Goal: Information Seeking & Learning: Check status

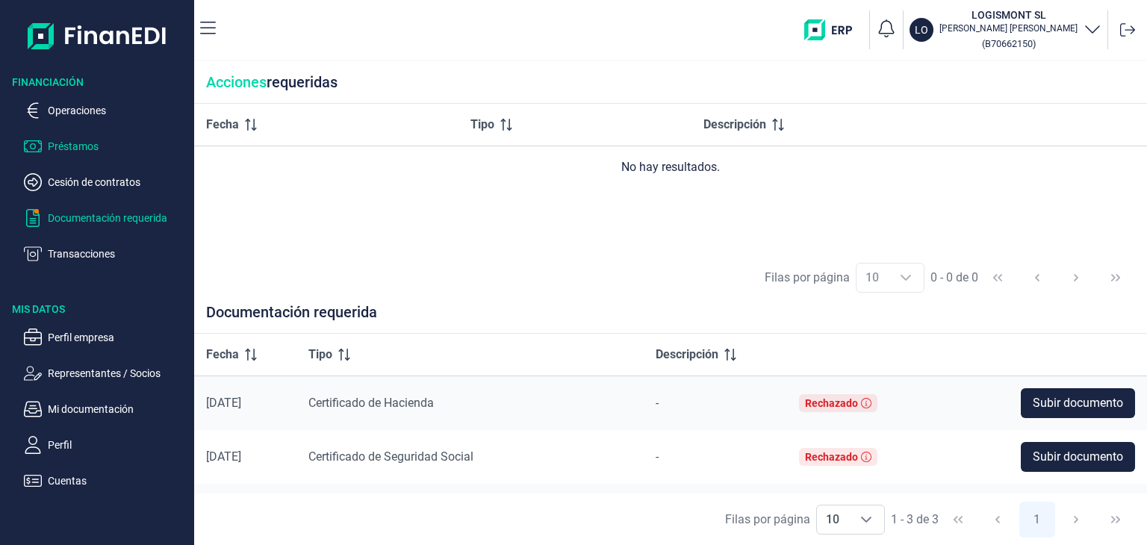
click at [87, 152] on p "Préstamos" at bounding box center [118, 146] width 140 height 18
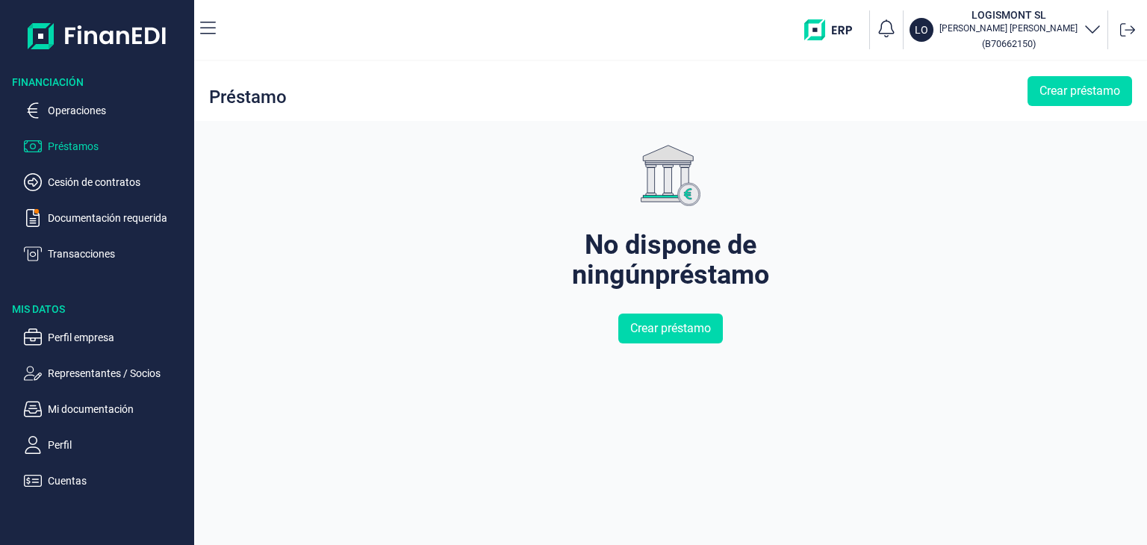
click at [88, 99] on ul "Operaciones Préstamos Cesión de contratos Documentación requerida Transacciones" at bounding box center [97, 176] width 194 height 173
click at [86, 112] on p "Operaciones" at bounding box center [118, 111] width 140 height 18
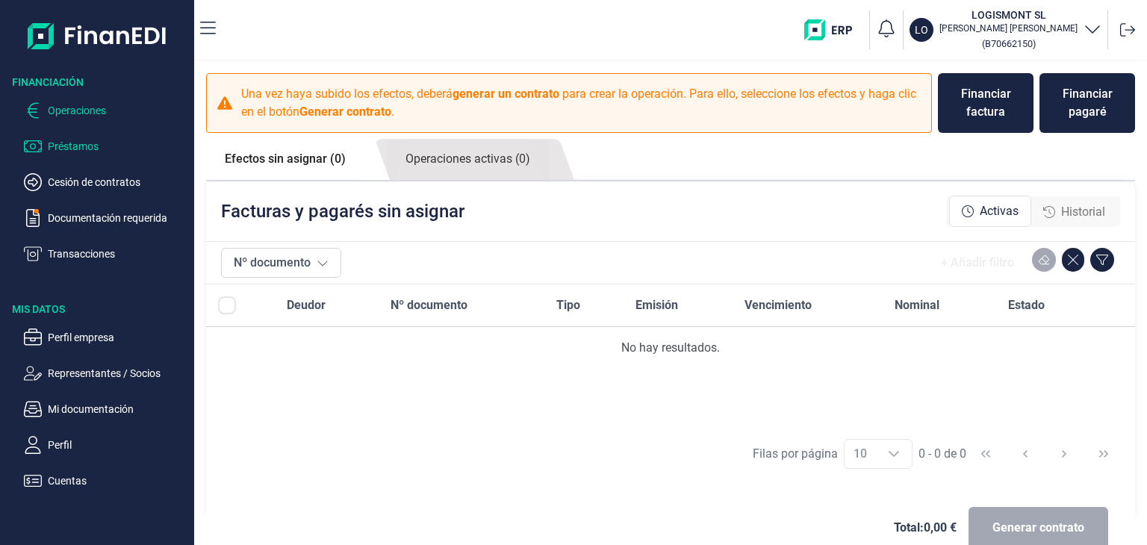
click at [78, 149] on p "Préstamos" at bounding box center [118, 146] width 140 height 18
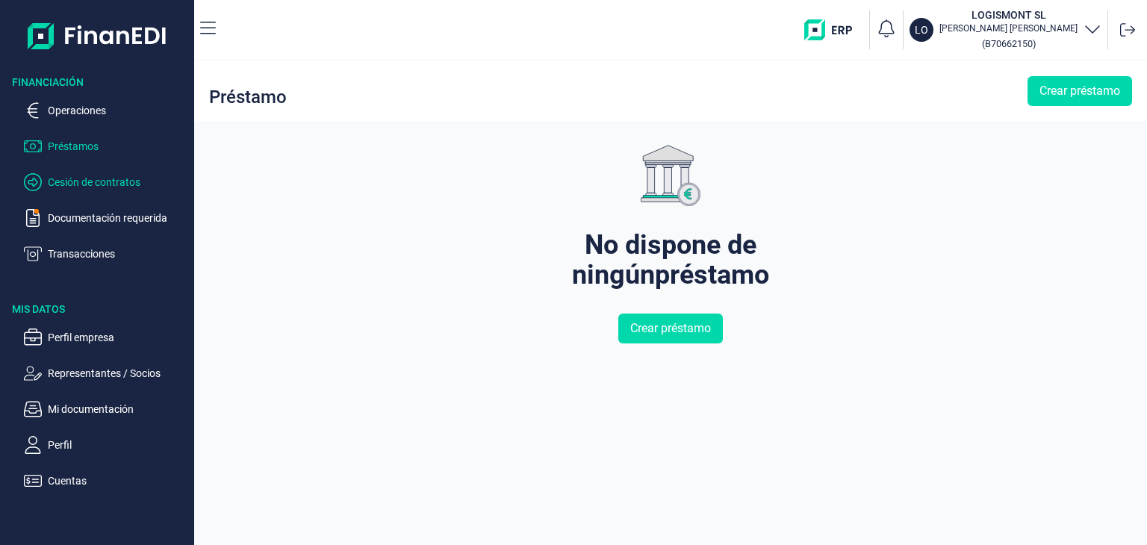
click at [85, 182] on p "Cesión de contratos" at bounding box center [118, 182] width 140 height 18
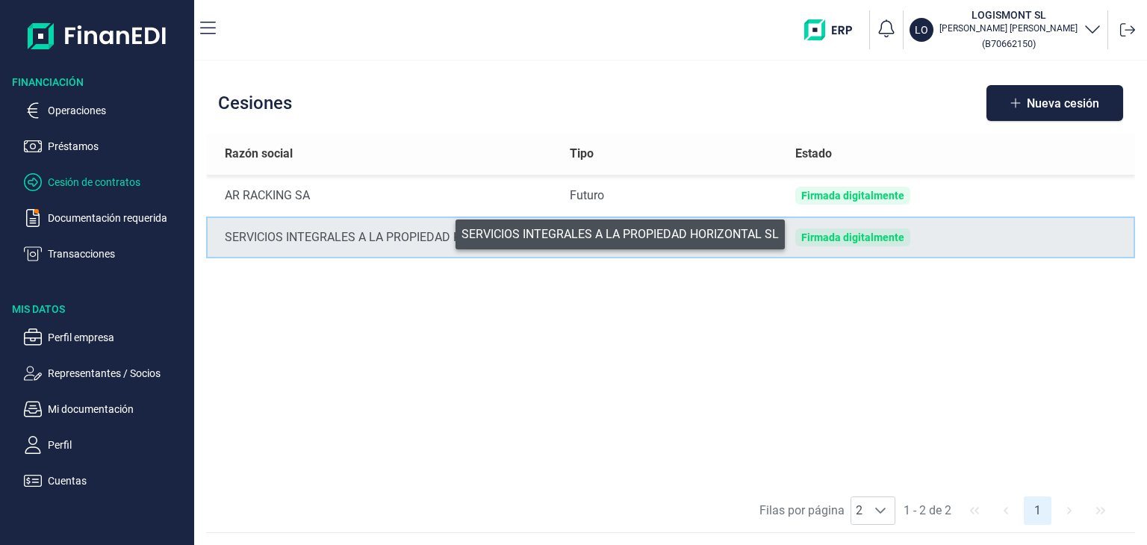
click at [445, 231] on div "SERVICIOS INTEGRALES A LA PROPIEDAD HORIZONTAL SL" at bounding box center [385, 237] width 321 height 18
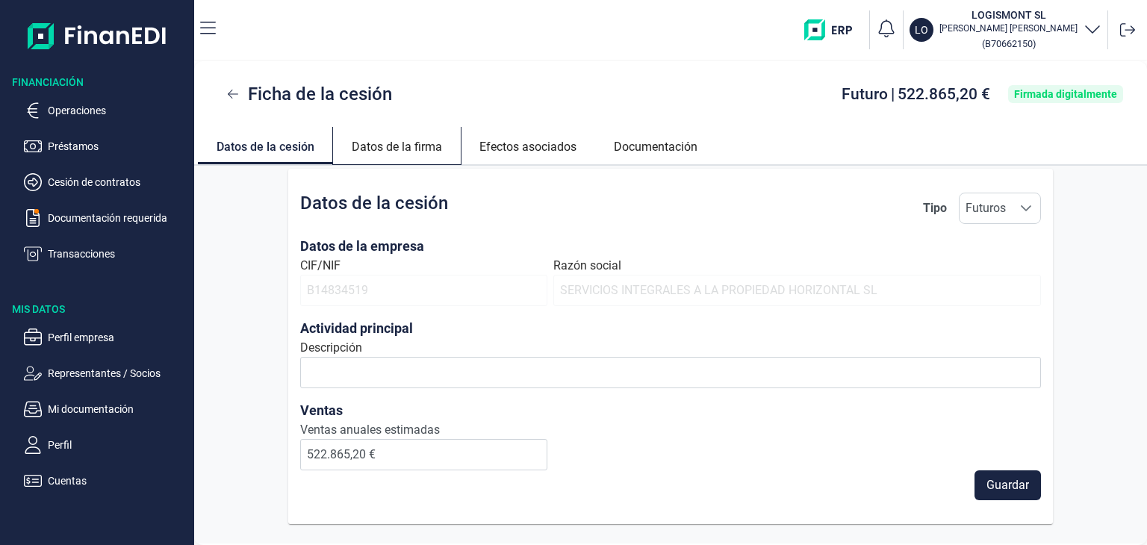
click at [420, 149] on link "Datos de la firma" at bounding box center [397, 145] width 128 height 36
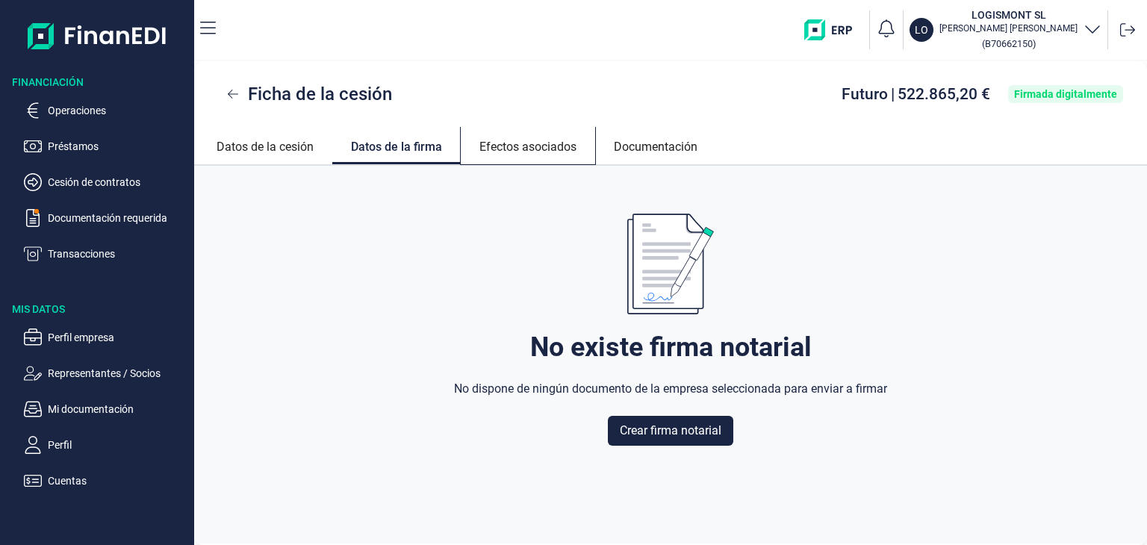
click at [505, 148] on link "Efectos asociados" at bounding box center [528, 145] width 134 height 36
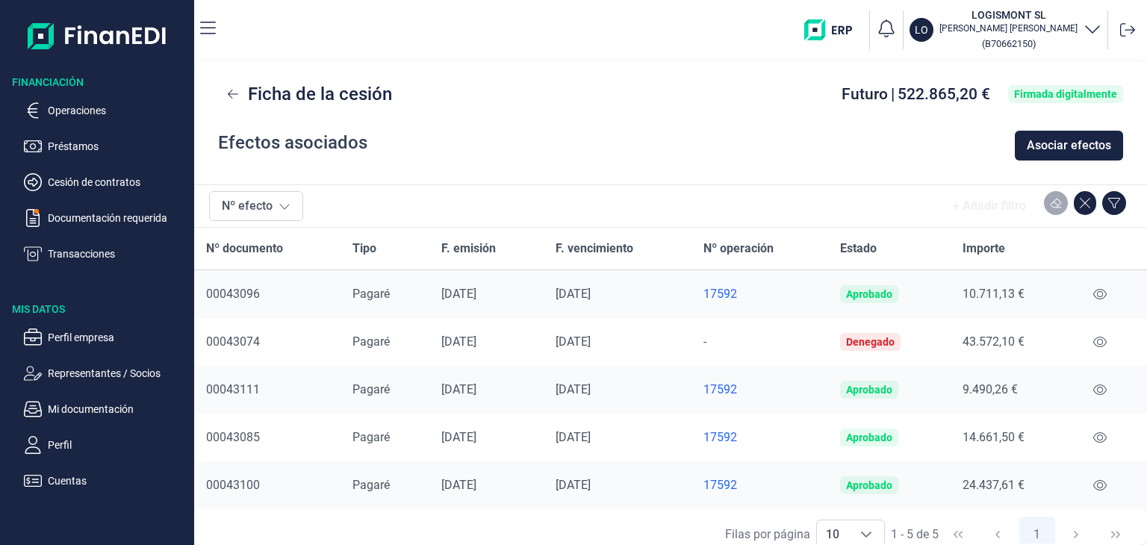
scroll to position [75, 0]
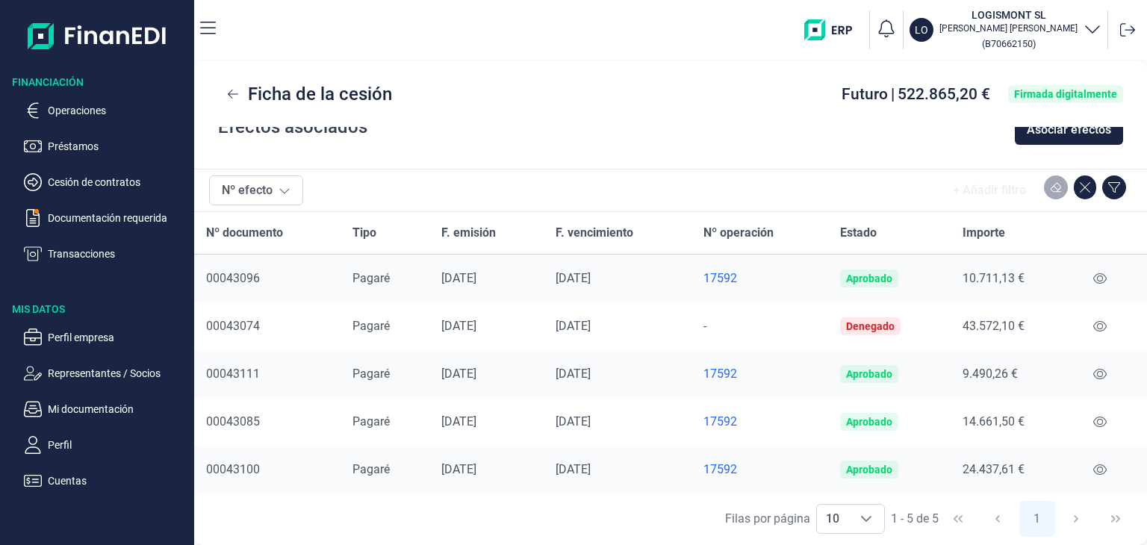
click at [864, 327] on div "Denegado" at bounding box center [870, 326] width 49 height 12
click at [1096, 327] on icon at bounding box center [1099, 326] width 13 height 10
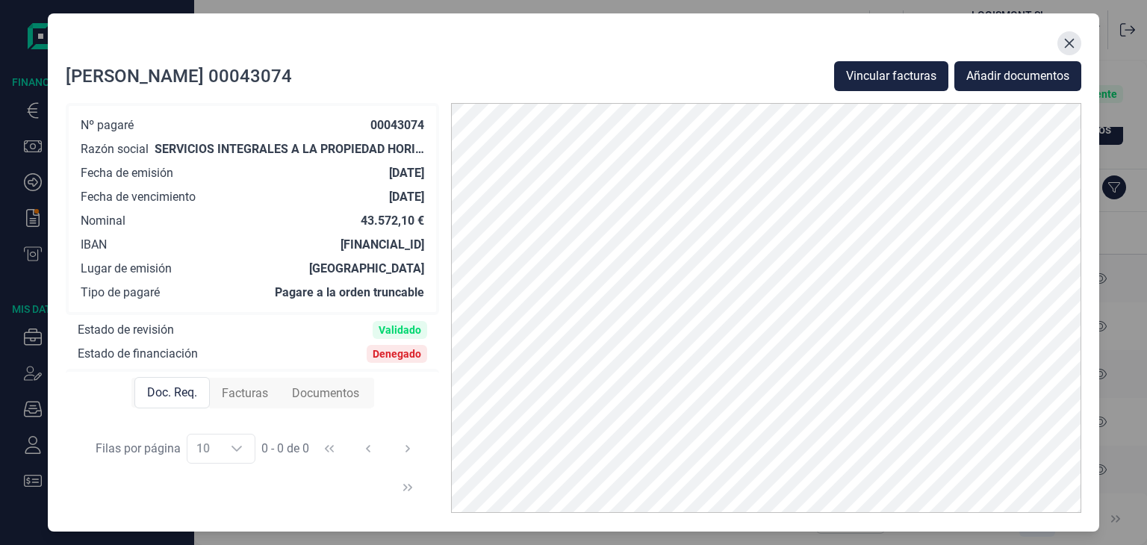
click at [1064, 47] on icon "Close" at bounding box center [1069, 44] width 10 height 10
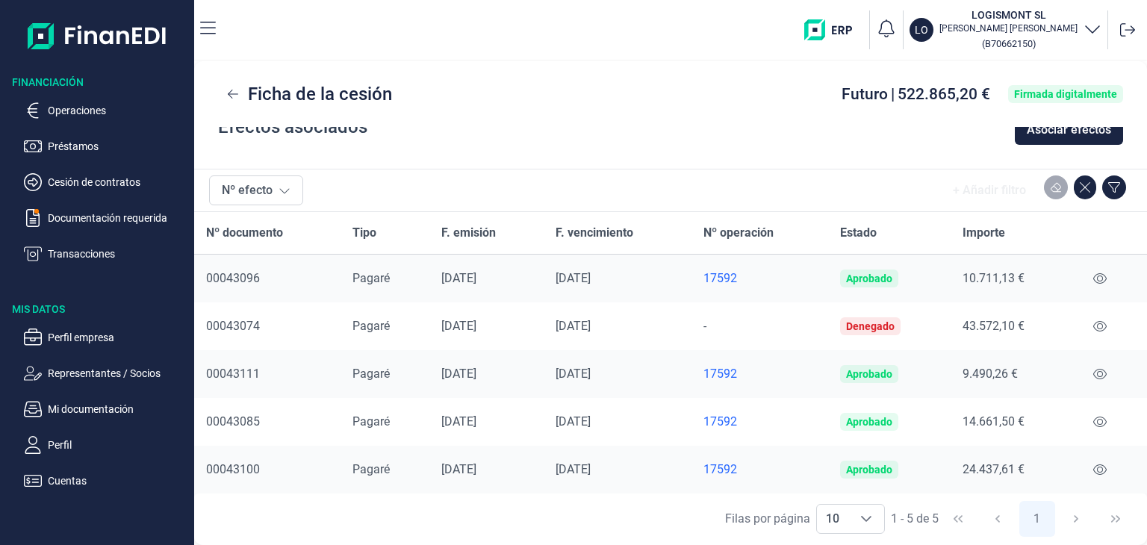
click at [861, 473] on div "Aprobado" at bounding box center [869, 470] width 46 height 12
click at [861, 464] on div "Aprobado" at bounding box center [869, 470] width 46 height 12
drag, startPoint x: 1000, startPoint y: 460, endPoint x: 1052, endPoint y: 463, distance: 51.6
click at [1001, 460] on td "24.437,61 €" at bounding box center [1012, 470] width 125 height 48
click at [1094, 465] on icon at bounding box center [1099, 470] width 13 height 12
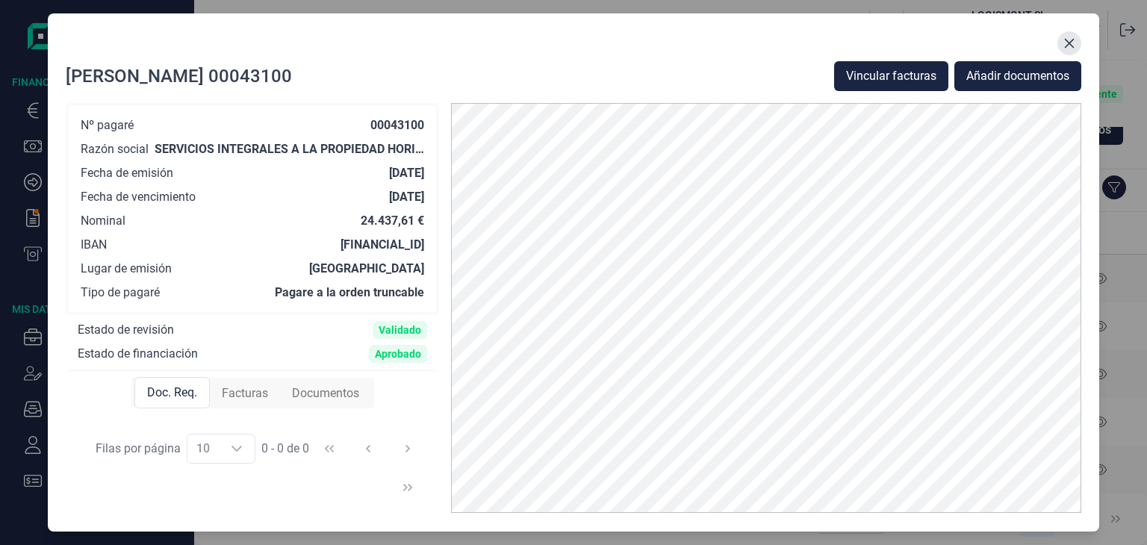
click at [1072, 37] on icon "Close" at bounding box center [1069, 43] width 12 height 12
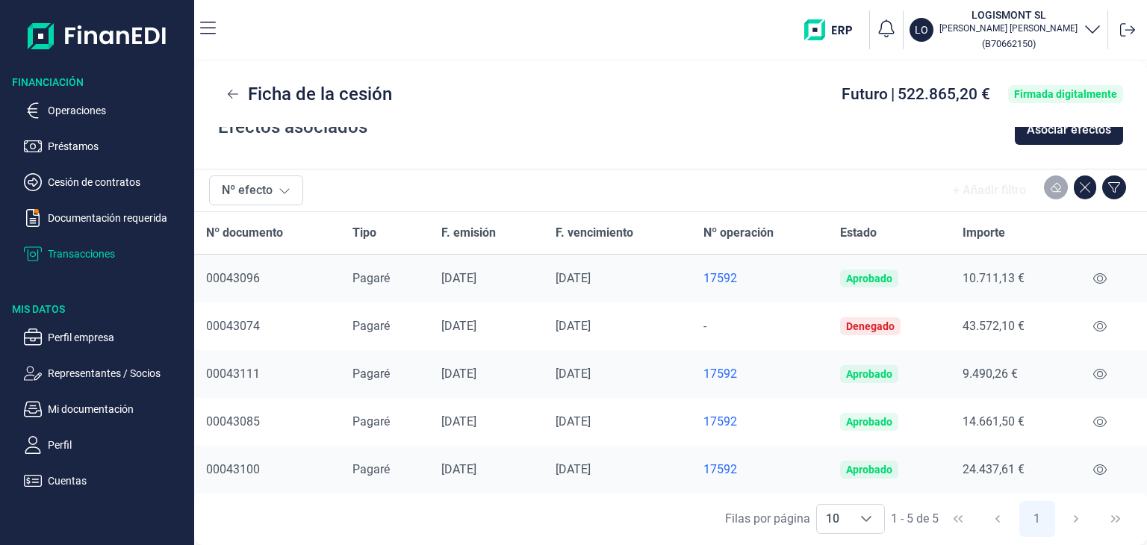
click at [98, 257] on p "Transacciones" at bounding box center [118, 254] width 140 height 18
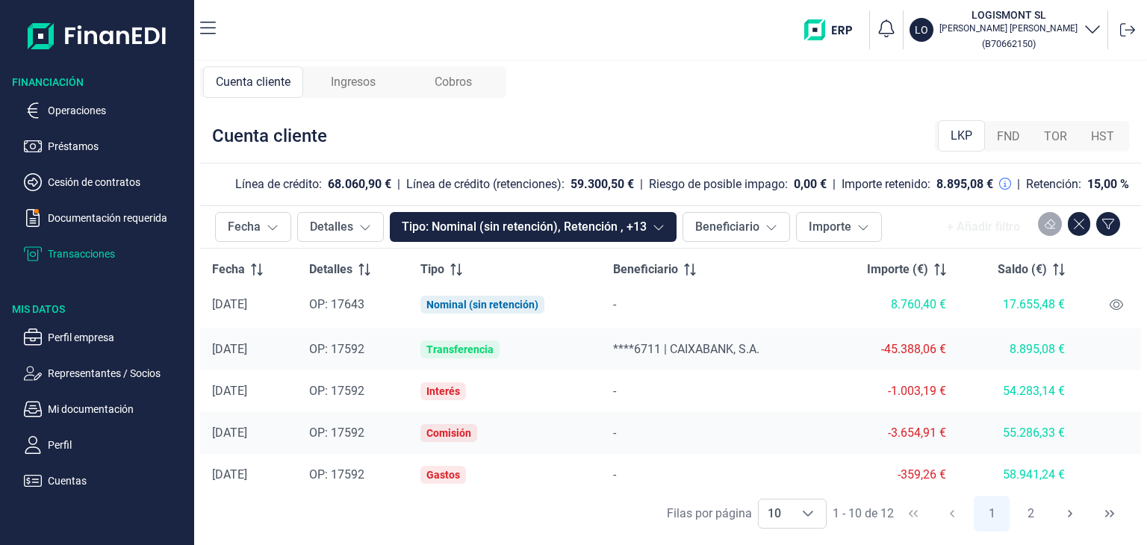
scroll to position [227, 0]
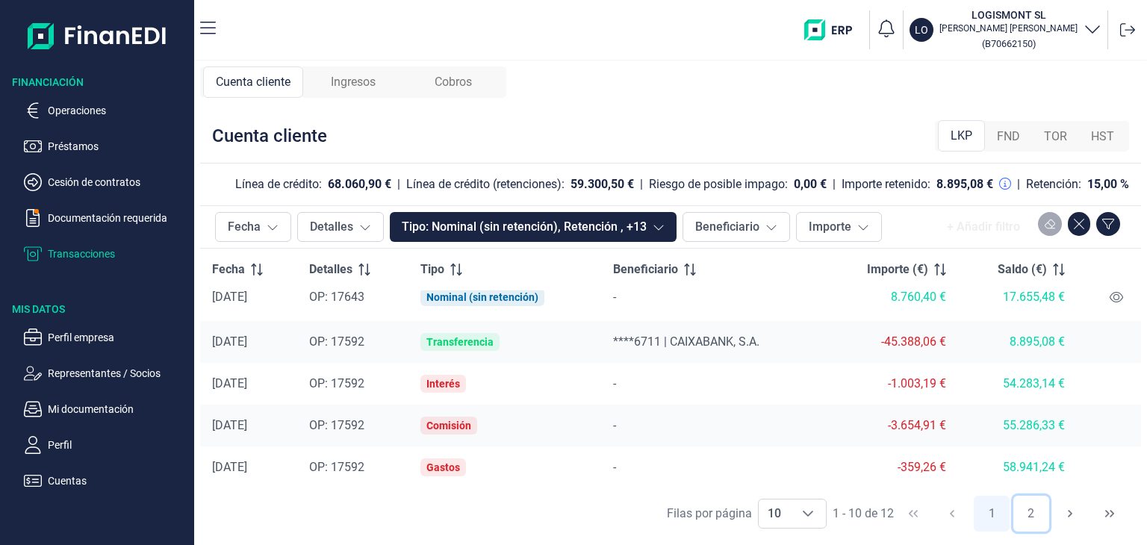
click at [1028, 514] on button "2" at bounding box center [1031, 514] width 36 height 36
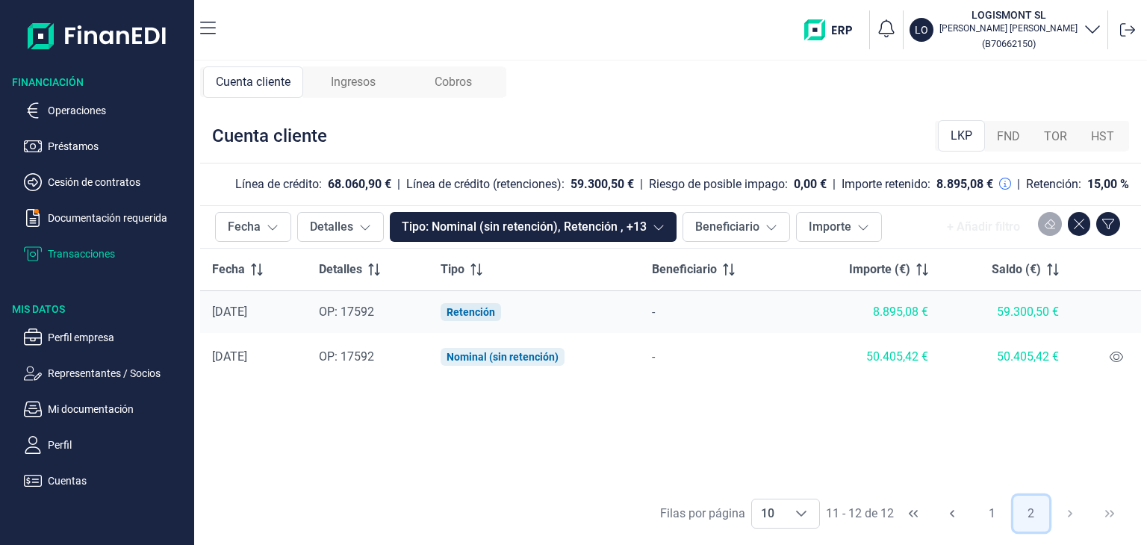
scroll to position [0, 0]
click at [494, 311] on div "Retención" at bounding box center [470, 312] width 49 height 12
click at [1021, 354] on div "50.405,42 €" at bounding box center [1005, 356] width 106 height 15
click at [1117, 355] on icon at bounding box center [1115, 357] width 13 height 12
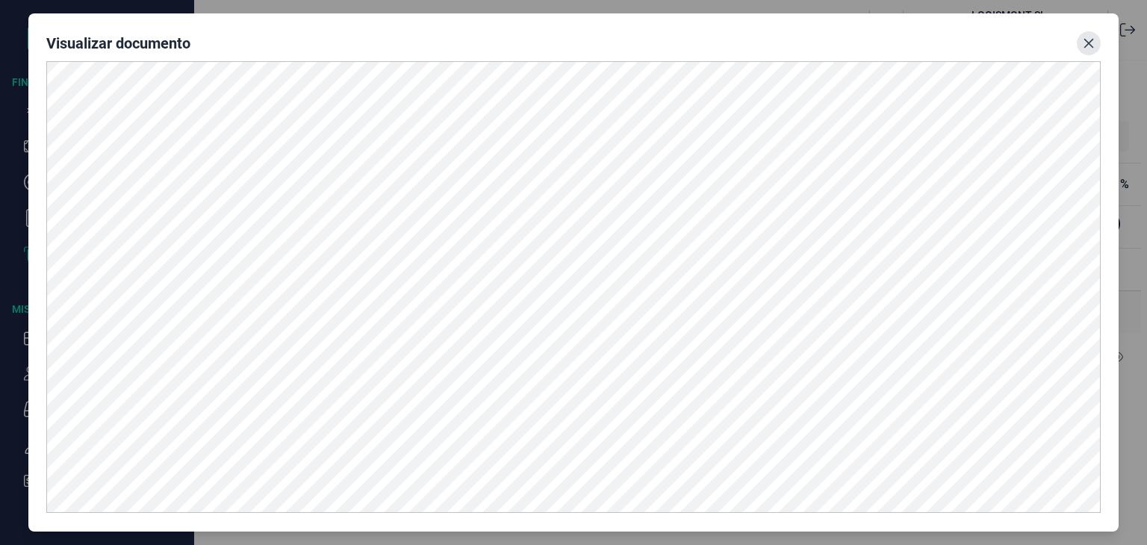
click at [1085, 42] on icon "Close" at bounding box center [1088, 44] width 10 height 10
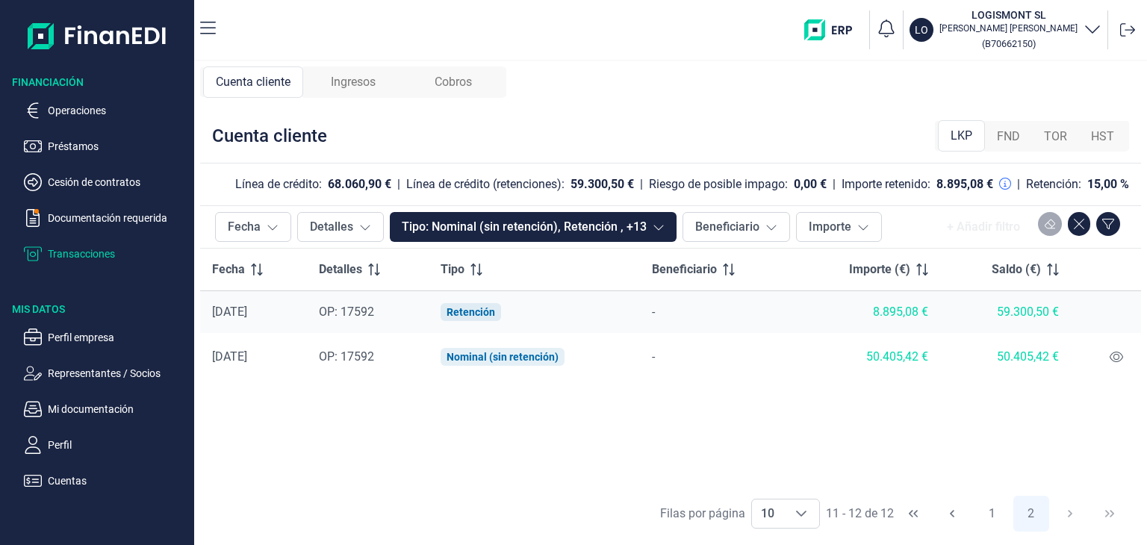
click at [1025, 307] on div "59.300,50 €" at bounding box center [1005, 312] width 106 height 15
click at [916, 311] on div "8.895,08 €" at bounding box center [866, 312] width 123 height 15
click at [1032, 514] on button "2" at bounding box center [1031, 514] width 36 height 36
click at [805, 513] on icon "Choose" at bounding box center [801, 514] width 12 height 12
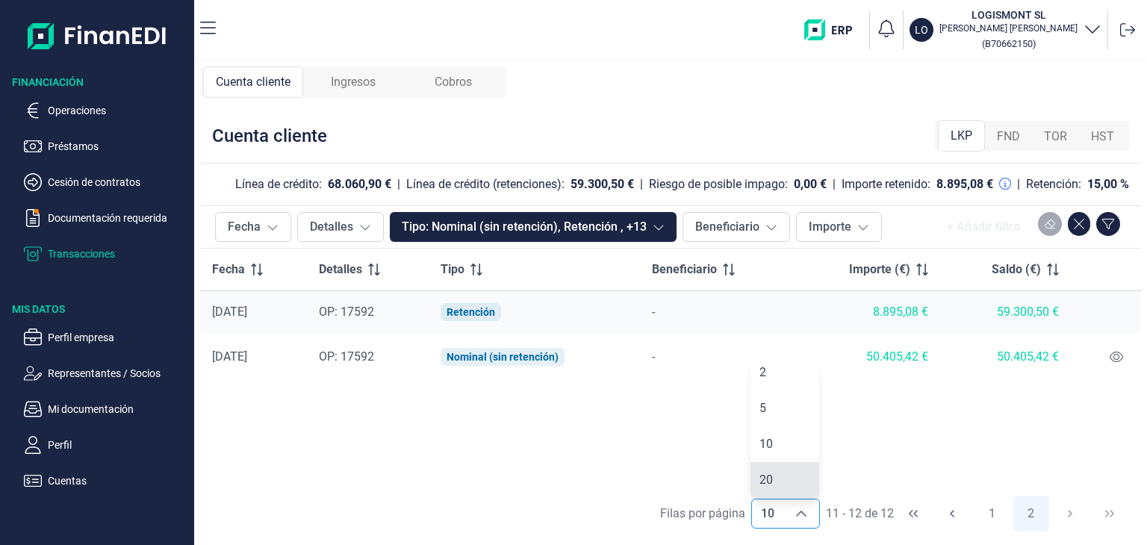
click at [764, 476] on span "20" at bounding box center [765, 480] width 13 height 14
type input "20"
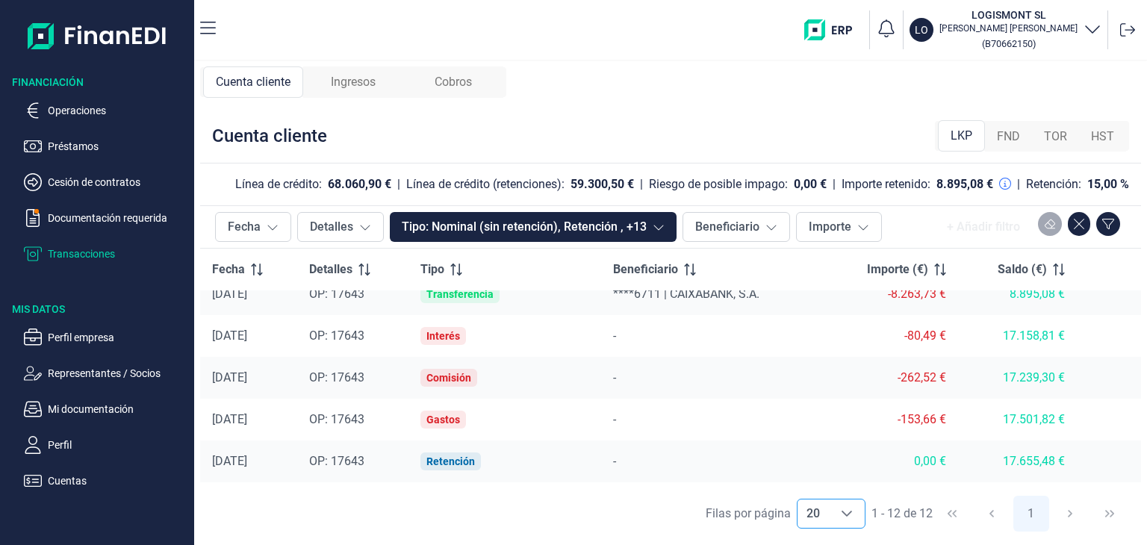
scroll to position [0, 0]
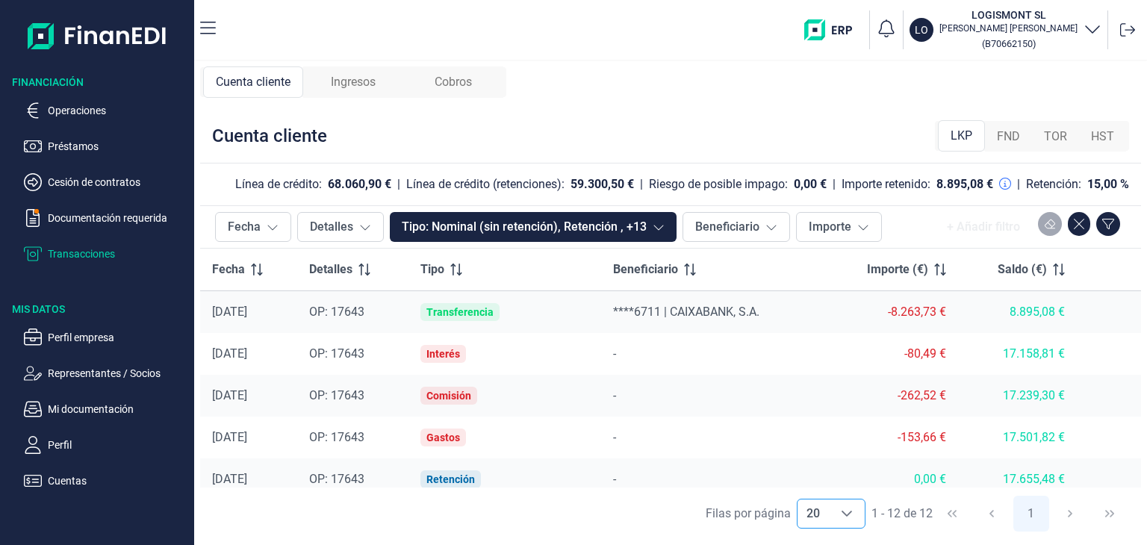
click at [470, 316] on div "Transferencia" at bounding box center [459, 312] width 67 height 12
drag, startPoint x: 360, startPoint y: 314, endPoint x: 302, endPoint y: 307, distance: 58.7
click at [359, 314] on span "OP: 17643" at bounding box center [336, 312] width 55 height 14
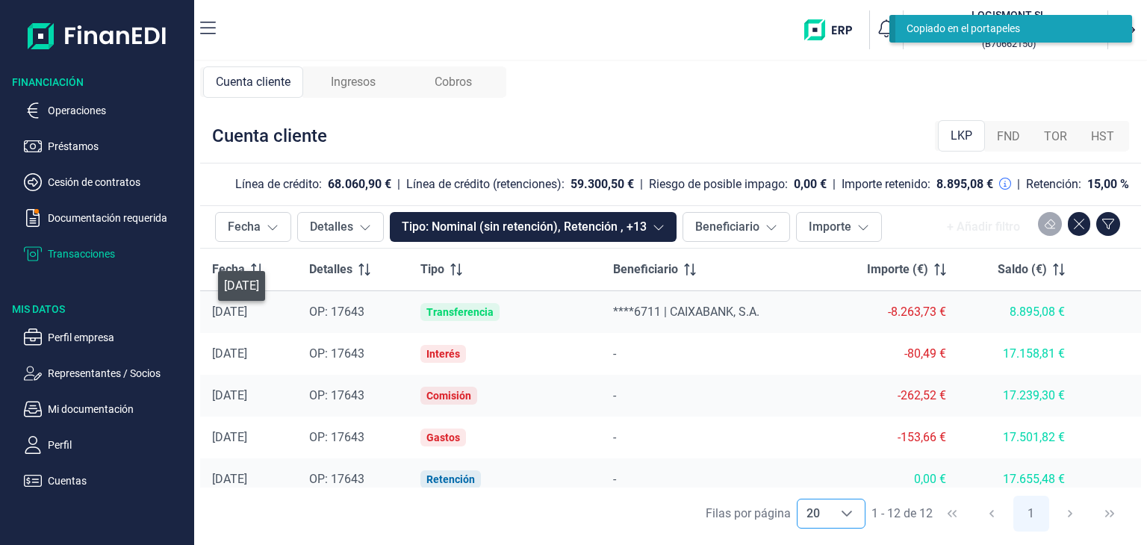
click at [249, 308] on div "[DATE]" at bounding box center [248, 312] width 73 height 15
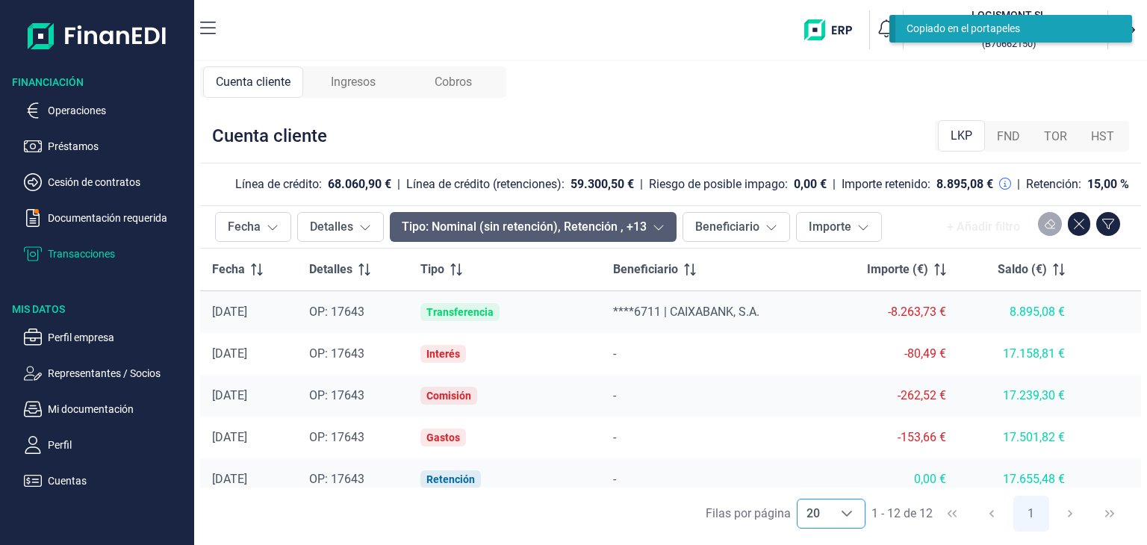
click at [601, 227] on button "Tipo: Nominal (sin retención), Retención , +13" at bounding box center [533, 227] width 287 height 30
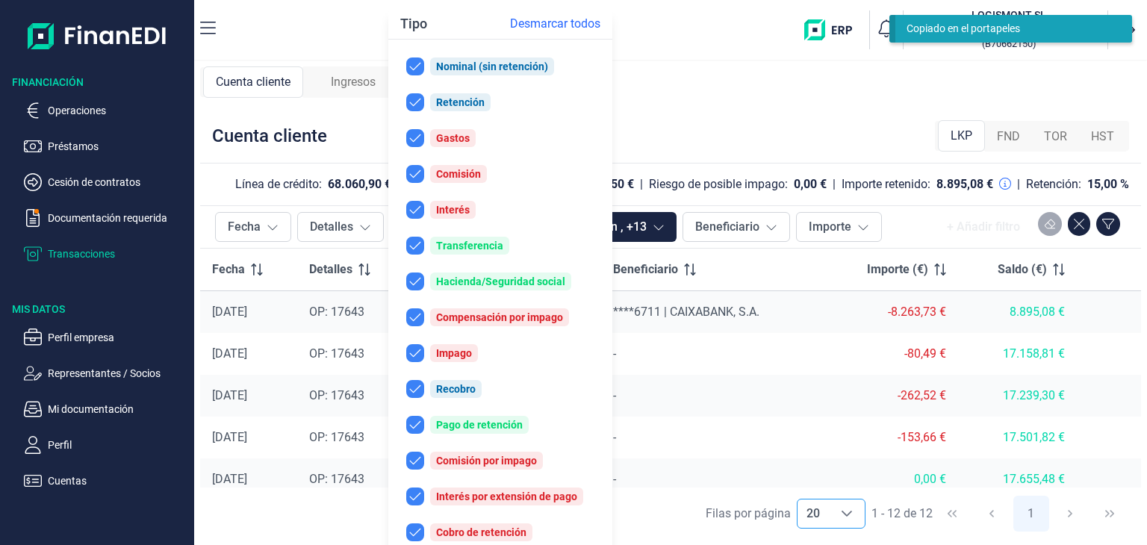
click at [602, 226] on div "Nominal (sin retención) Retención Gastos Comisión Interés Transferencia Haciend…" at bounding box center [500, 317] width 224 height 543
click at [663, 228] on button "Tipo: Nominal (sin retención), Retención , +13" at bounding box center [533, 227] width 287 height 30
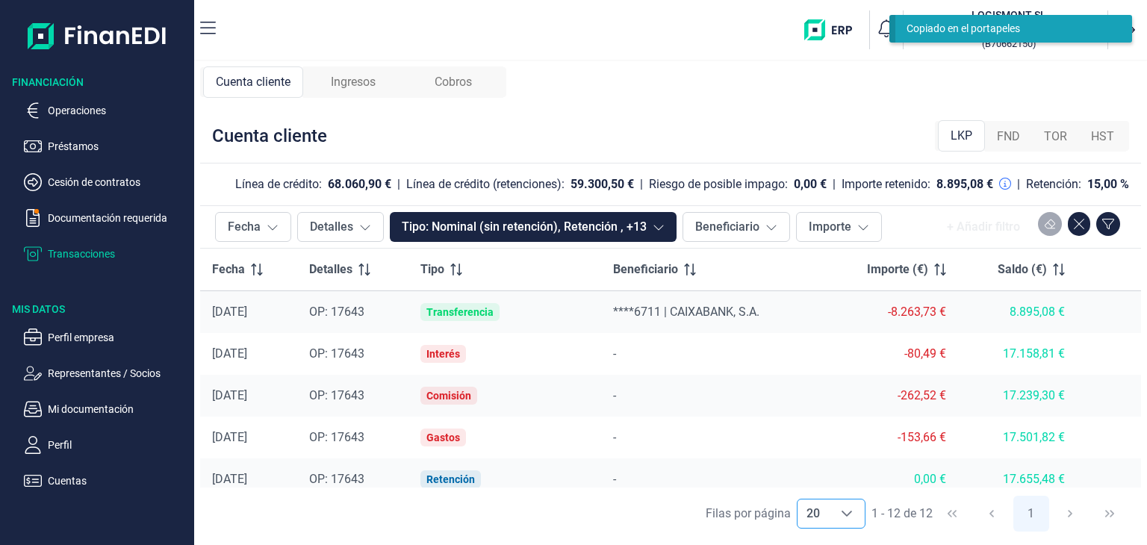
click at [765, 87] on div "Cuenta cliente Ingresos Cobros Cuenta cliente LKP FND TOR HST Línea de crédito:…" at bounding box center [670, 303] width 952 height 484
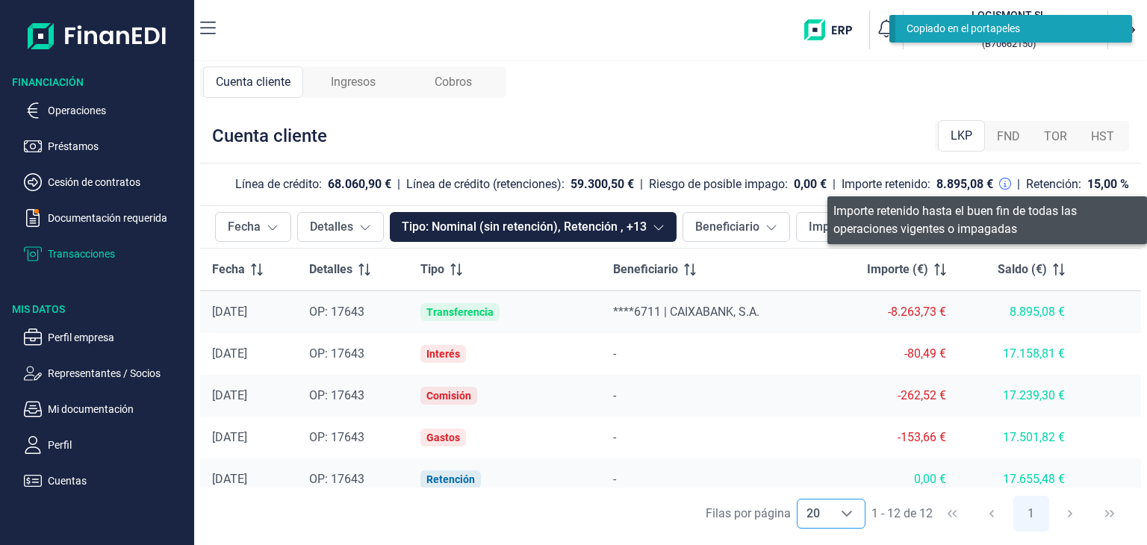
click at [1005, 181] on icon at bounding box center [1005, 184] width 12 height 12
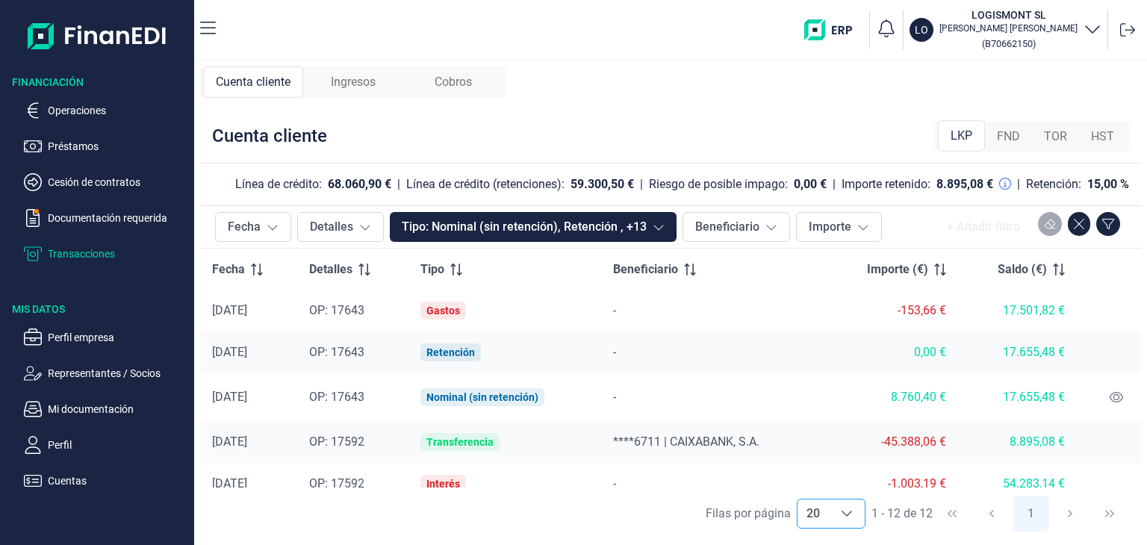
scroll to position [149, 0]
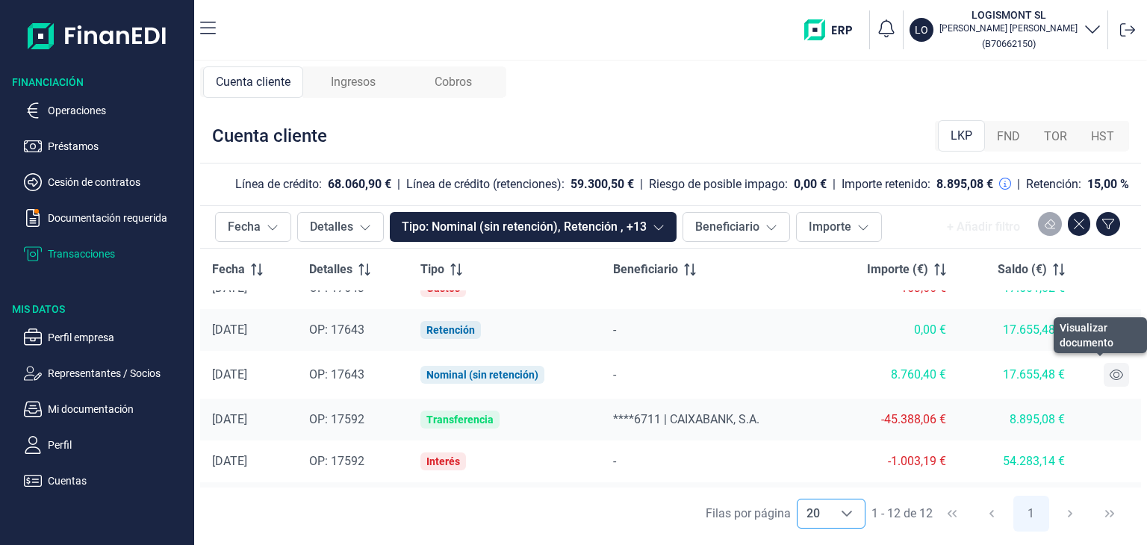
click at [1109, 374] on icon at bounding box center [1115, 375] width 13 height 12
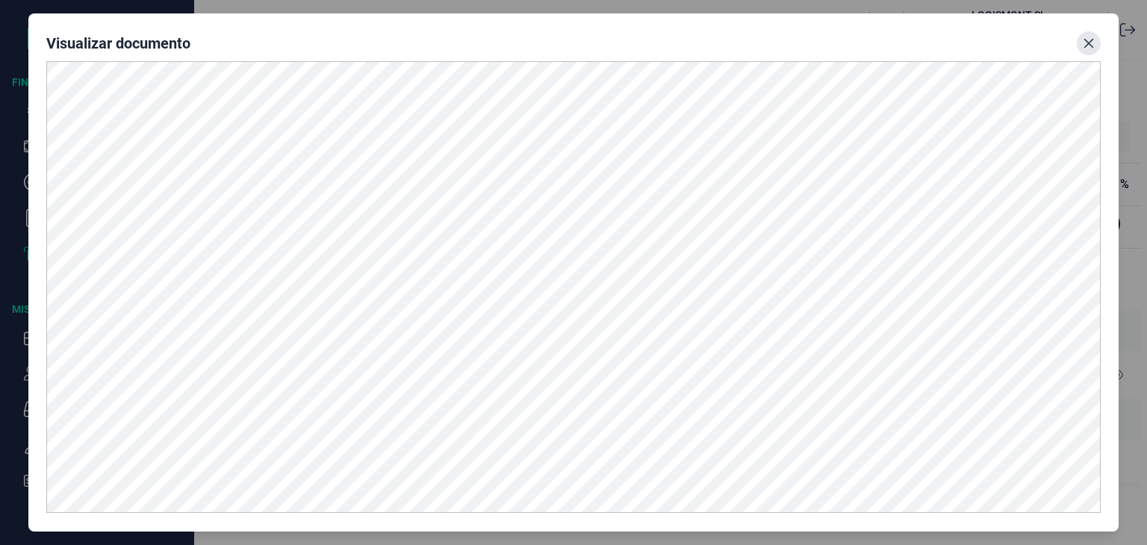
click at [1085, 44] on icon "Close" at bounding box center [1088, 43] width 12 height 12
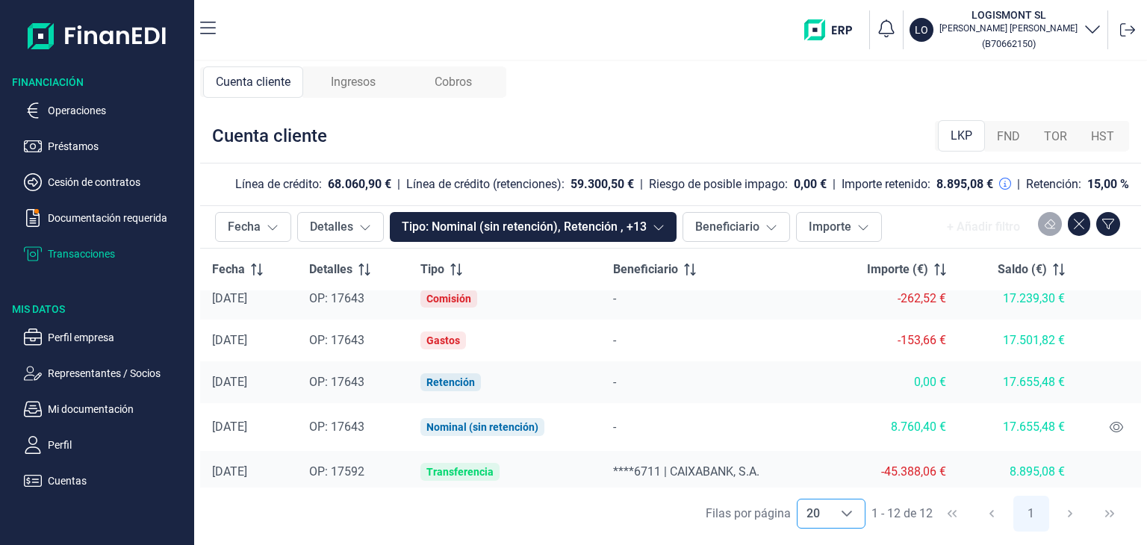
scroll to position [75, 0]
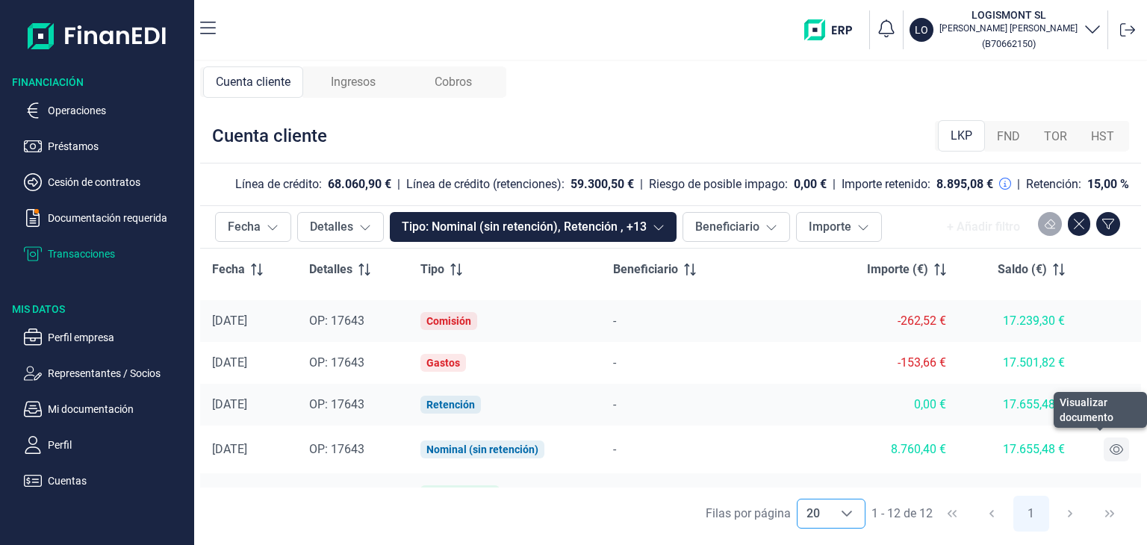
click at [1111, 452] on icon at bounding box center [1115, 449] width 13 height 12
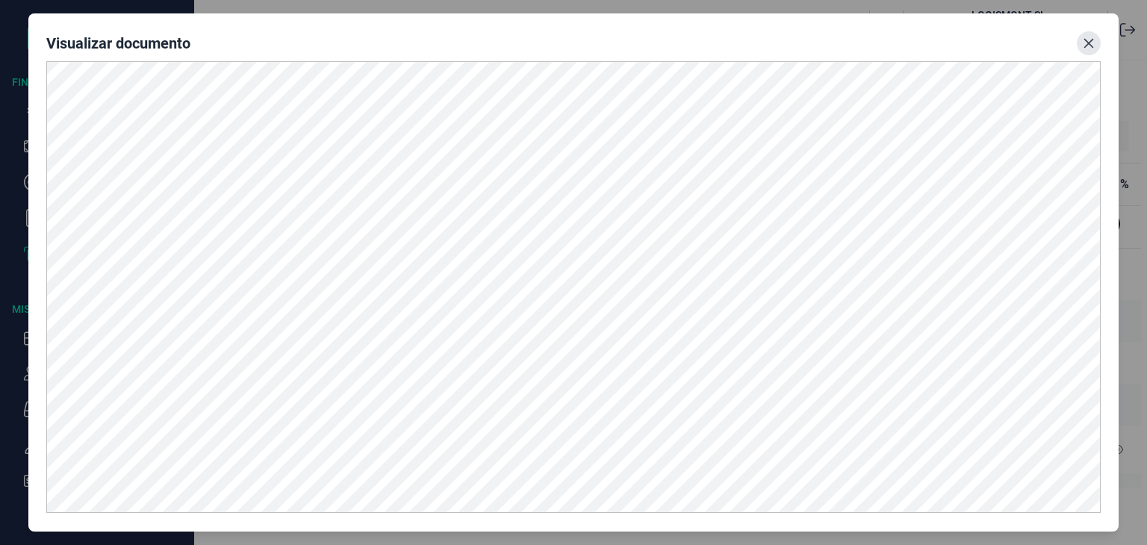
click at [1090, 43] on icon "Close" at bounding box center [1088, 43] width 12 height 12
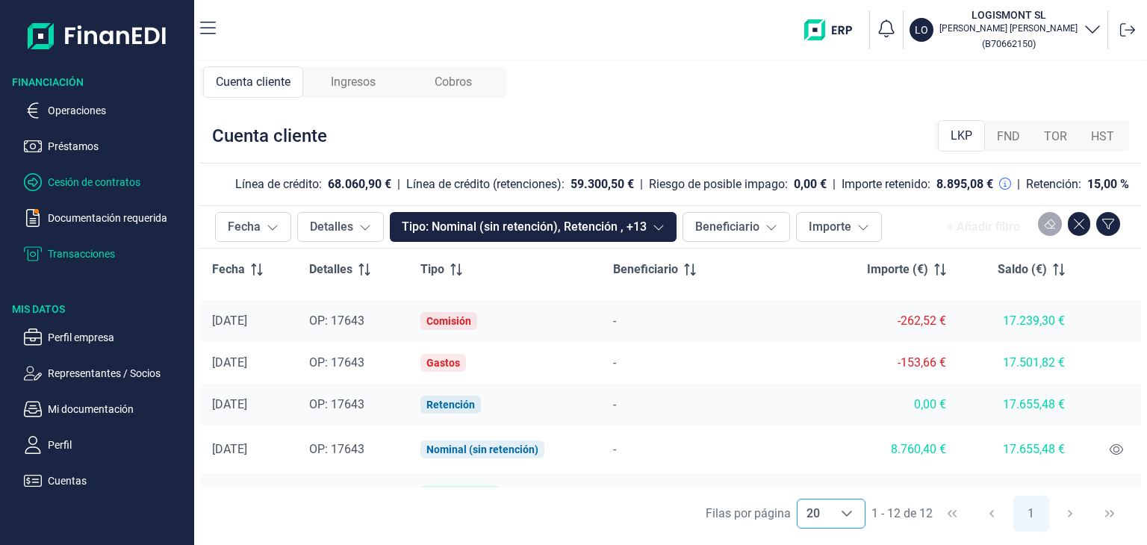
click at [98, 189] on p "Cesión de contratos" at bounding box center [118, 182] width 140 height 18
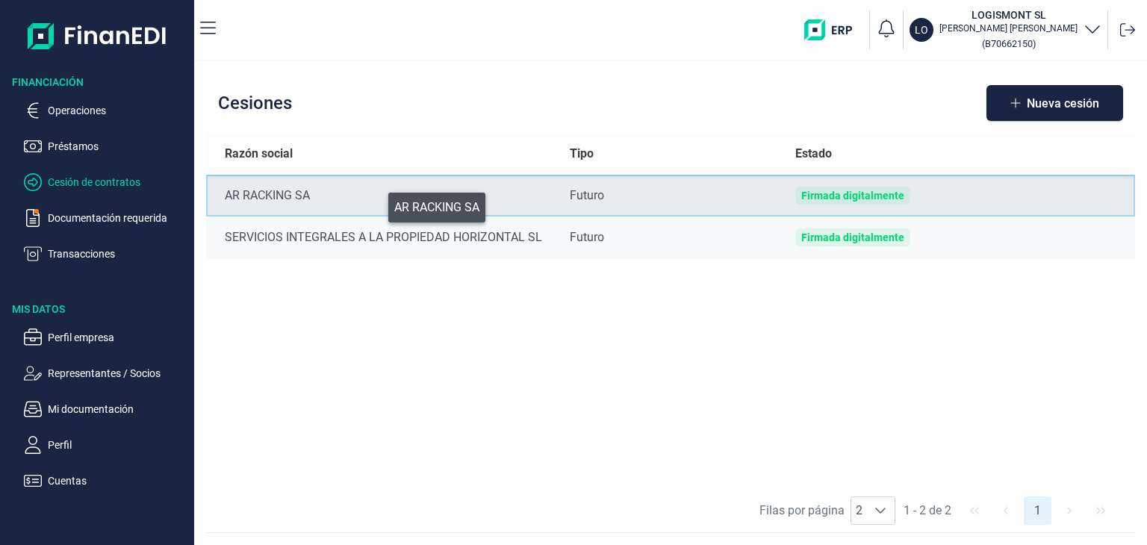
click at [378, 204] on div "AR RACKING SA" at bounding box center [385, 196] width 321 height 18
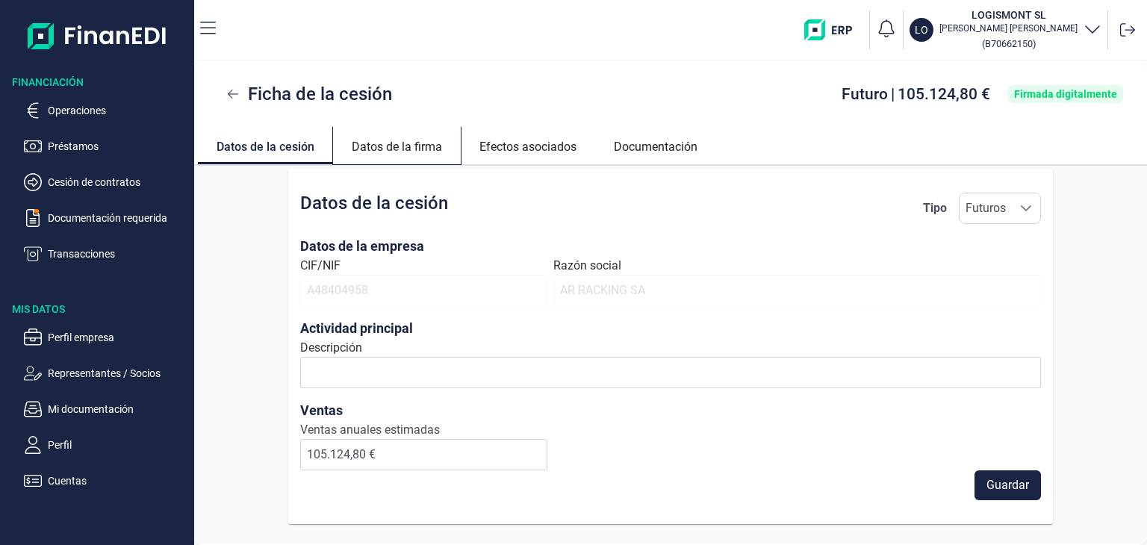
click at [370, 150] on link "Datos de la firma" at bounding box center [397, 145] width 128 height 36
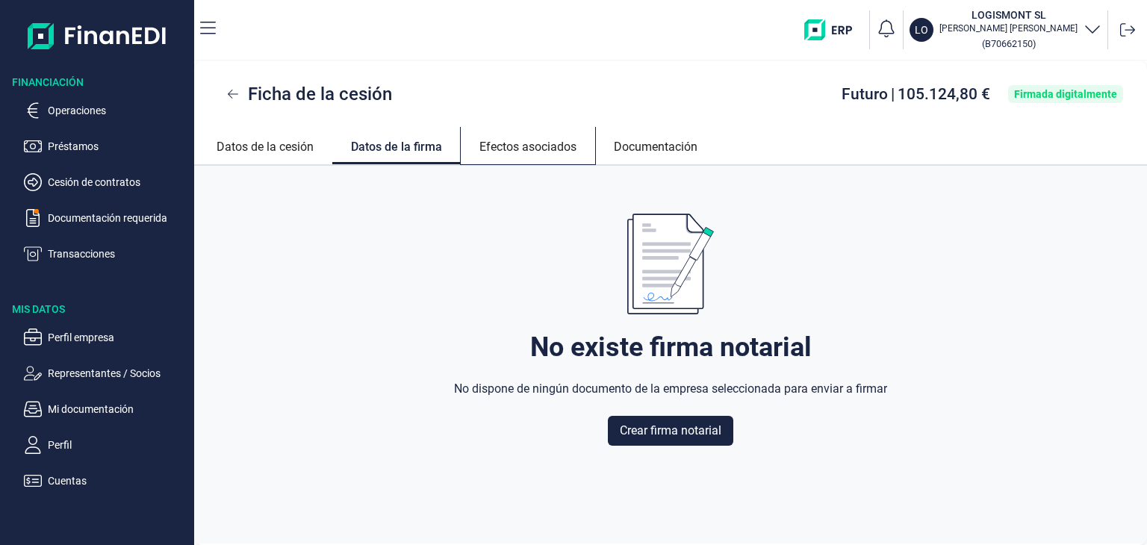
click at [506, 147] on link "Efectos asociados" at bounding box center [528, 145] width 134 height 36
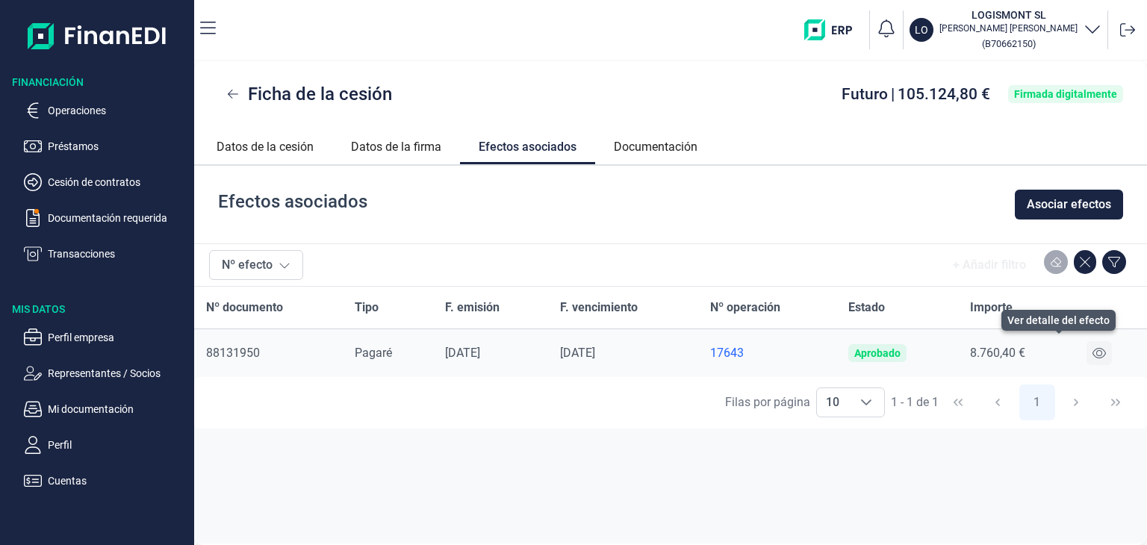
click at [1099, 355] on icon at bounding box center [1098, 353] width 13 height 12
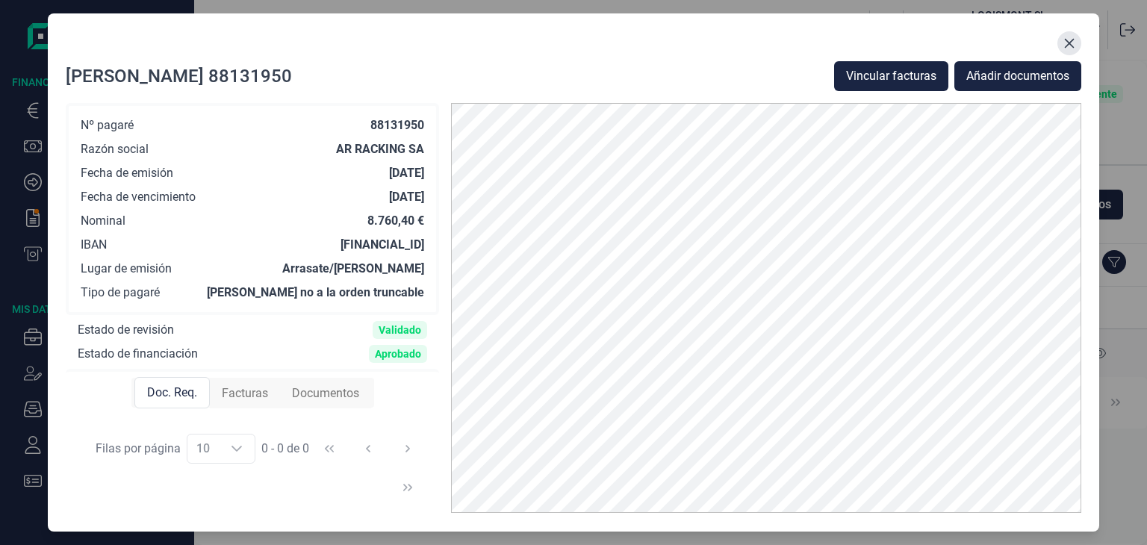
click at [1070, 40] on icon "Close" at bounding box center [1069, 43] width 12 height 12
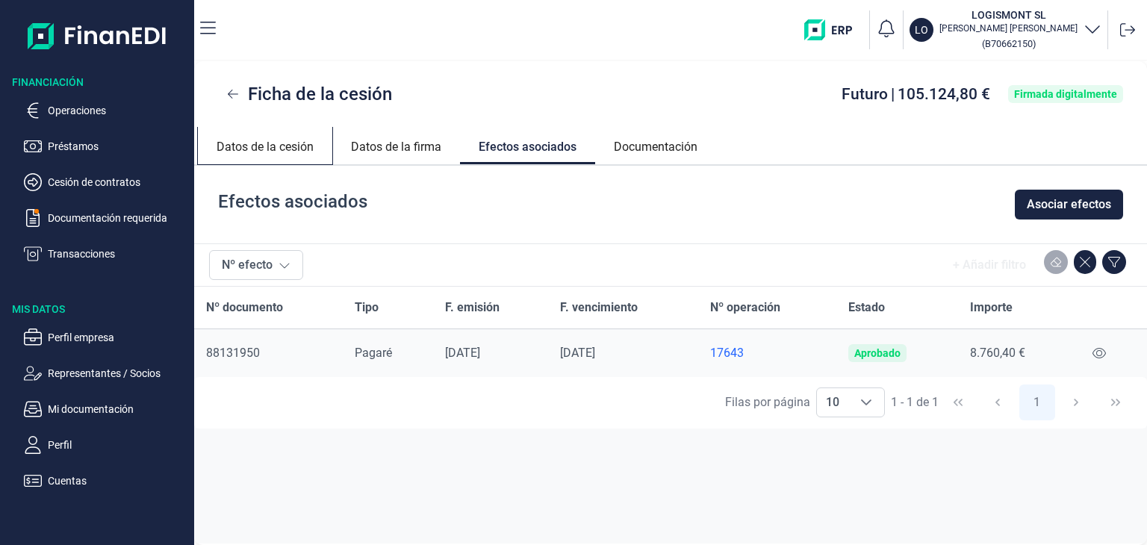
click at [260, 147] on link "Datos de la cesión" at bounding box center [265, 145] width 134 height 36
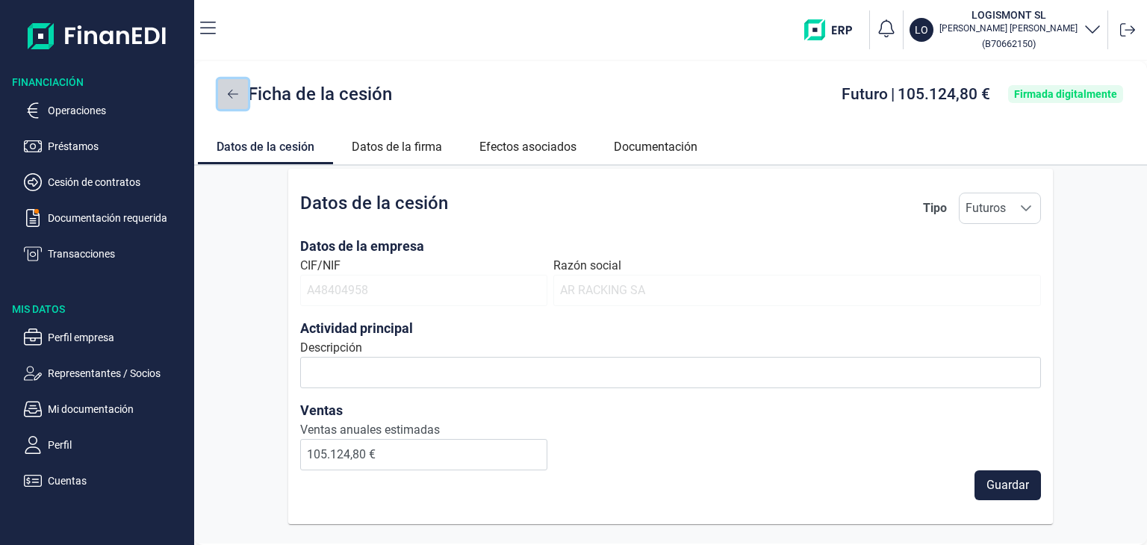
click at [233, 99] on icon at bounding box center [233, 94] width 10 height 12
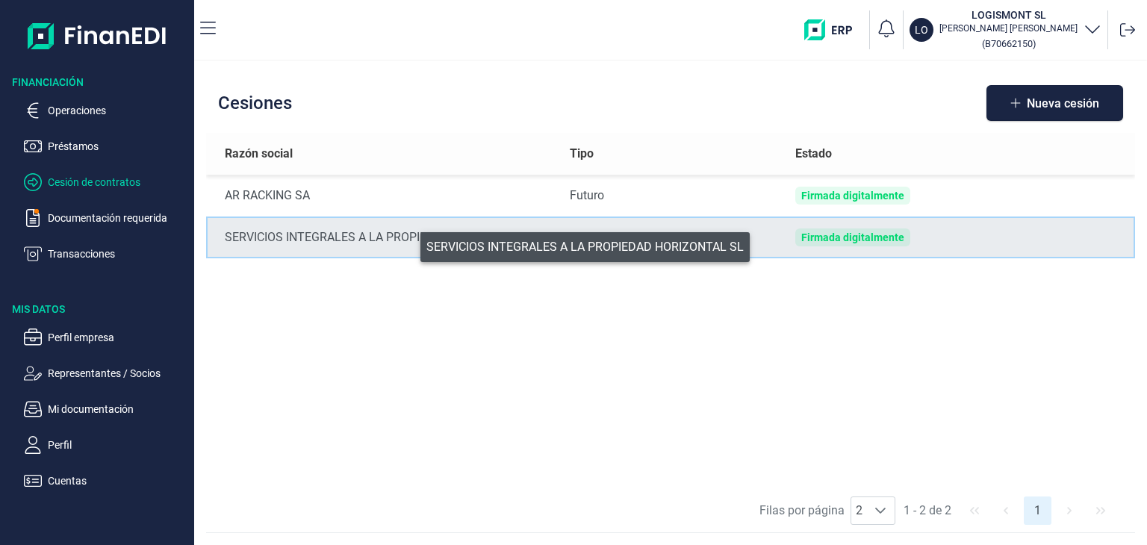
click at [411, 243] on div "SERVICIOS INTEGRALES A LA PROPIEDAD HORIZONTAL SL" at bounding box center [385, 237] width 321 height 18
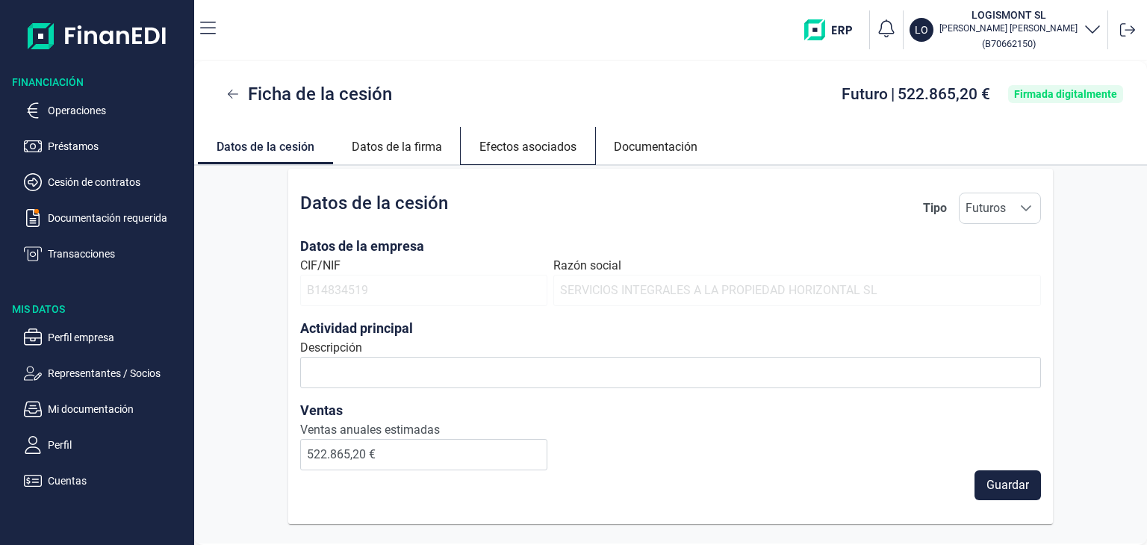
click at [540, 150] on link "Efectos asociados" at bounding box center [528, 145] width 134 height 36
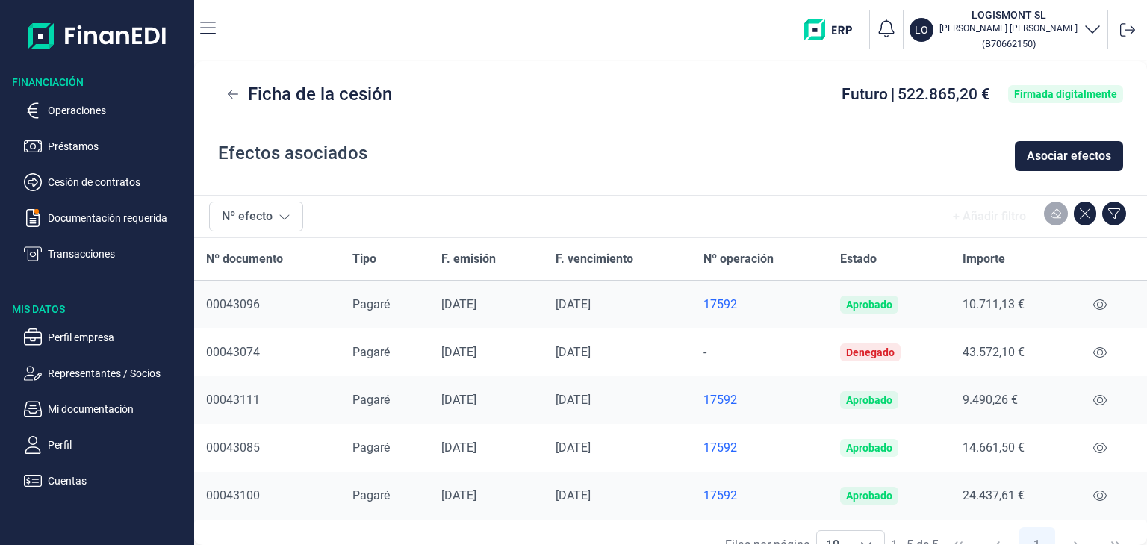
scroll to position [75, 0]
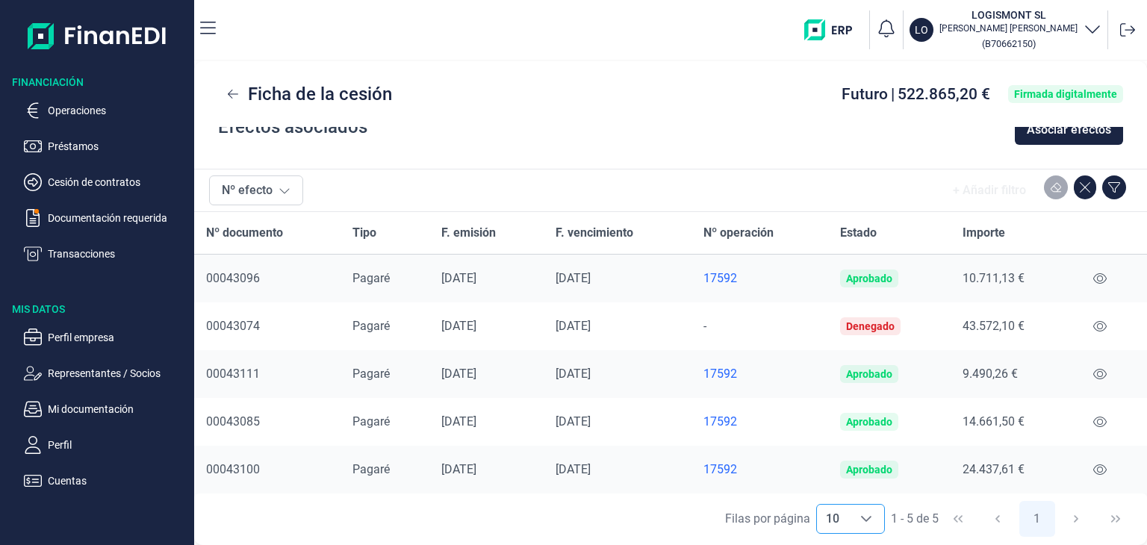
click at [863, 517] on icon "Choose" at bounding box center [866, 519] width 10 height 6
click at [656, 508] on div "[PERSON_NAME] por página 10 10 10 1 - 5 de 5 1" at bounding box center [670, 519] width 952 height 52
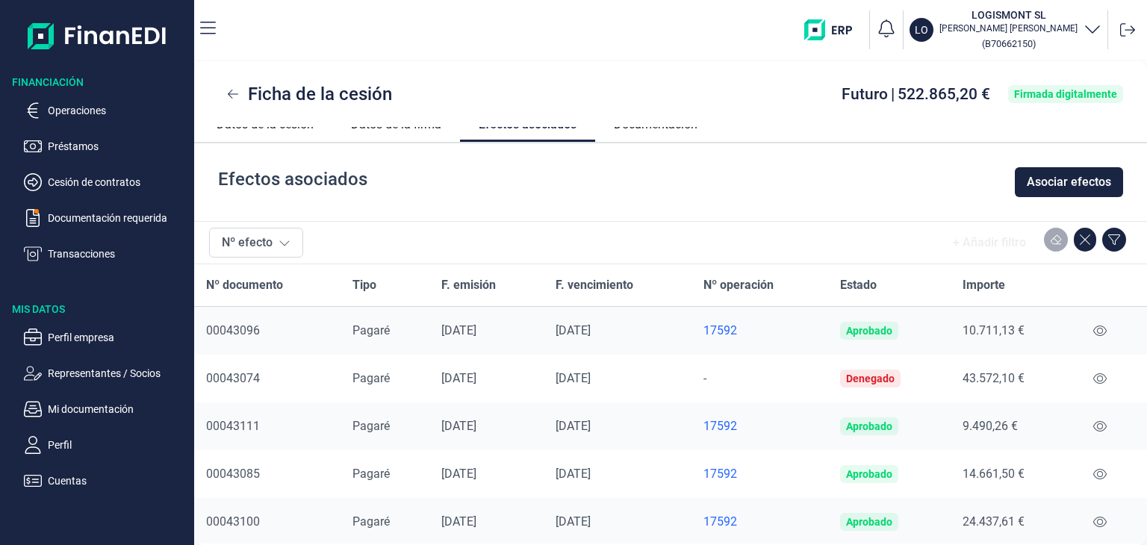
scroll to position [0, 0]
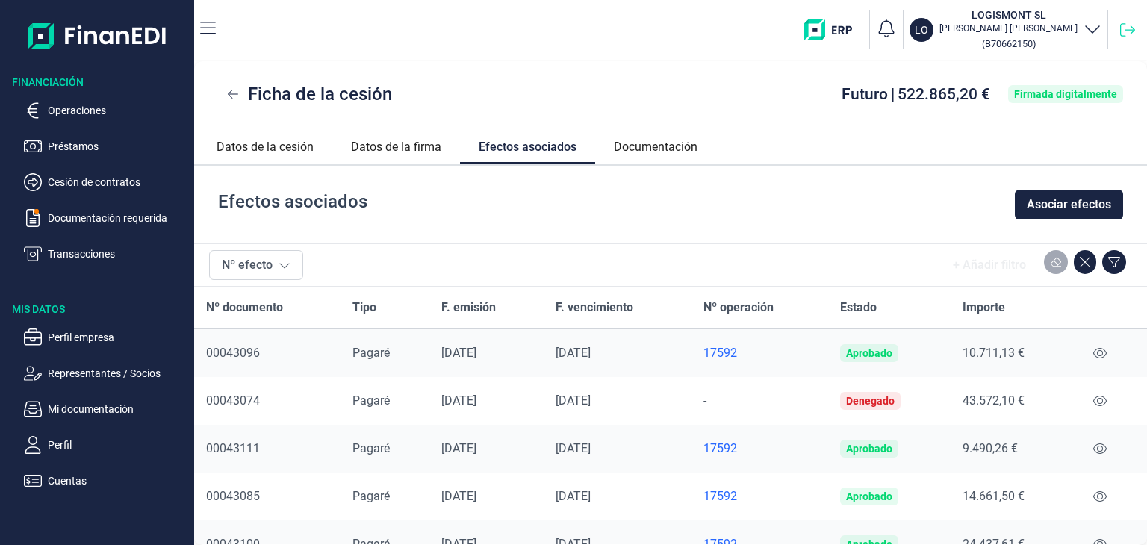
click at [1132, 31] on icon at bounding box center [1127, 29] width 15 height 13
